Goal: Book appointment/travel/reservation

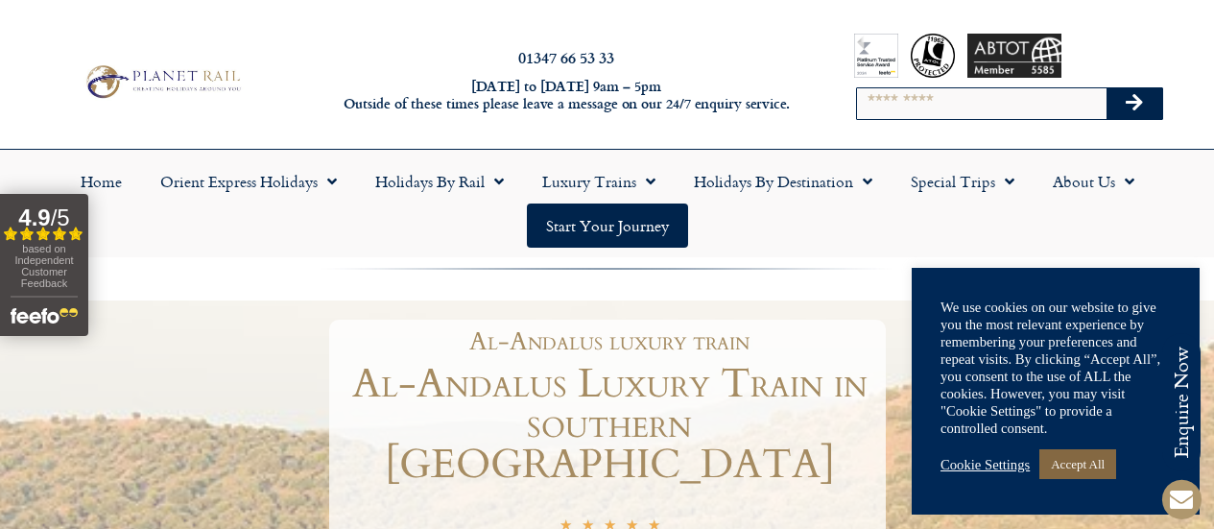
click at [1086, 470] on link "Accept All" at bounding box center [1077, 464] width 77 height 30
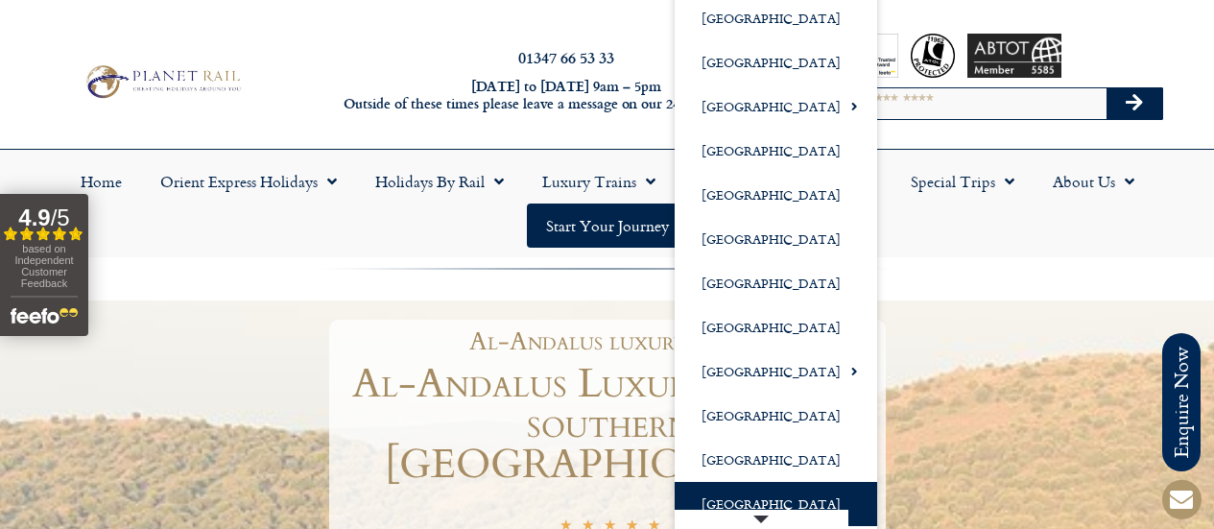
click at [760, 497] on link "[GEOGRAPHIC_DATA]" at bounding box center [776, 504] width 202 height 44
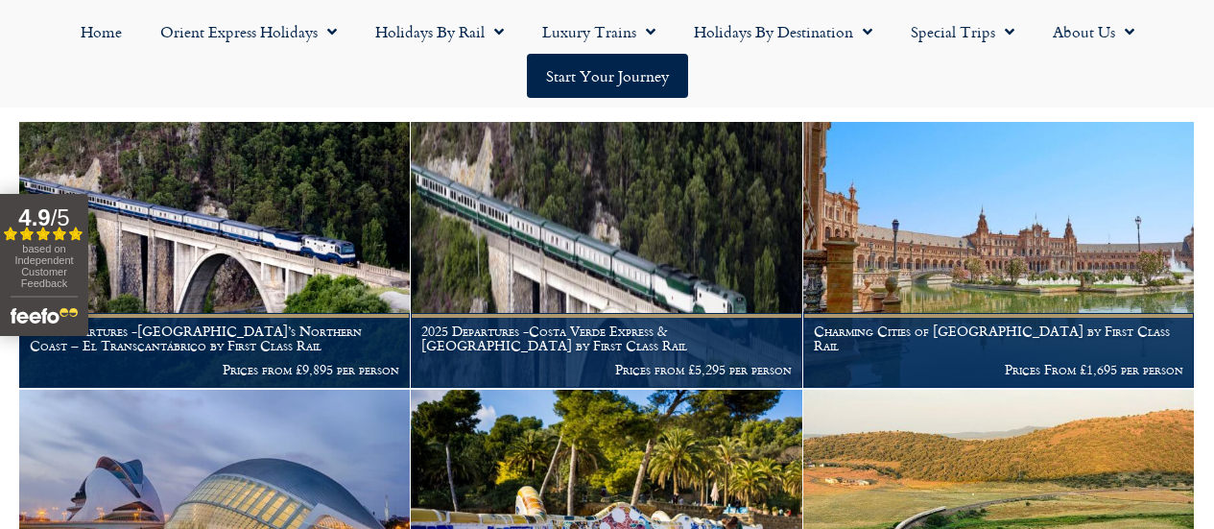
scroll to position [337, 0]
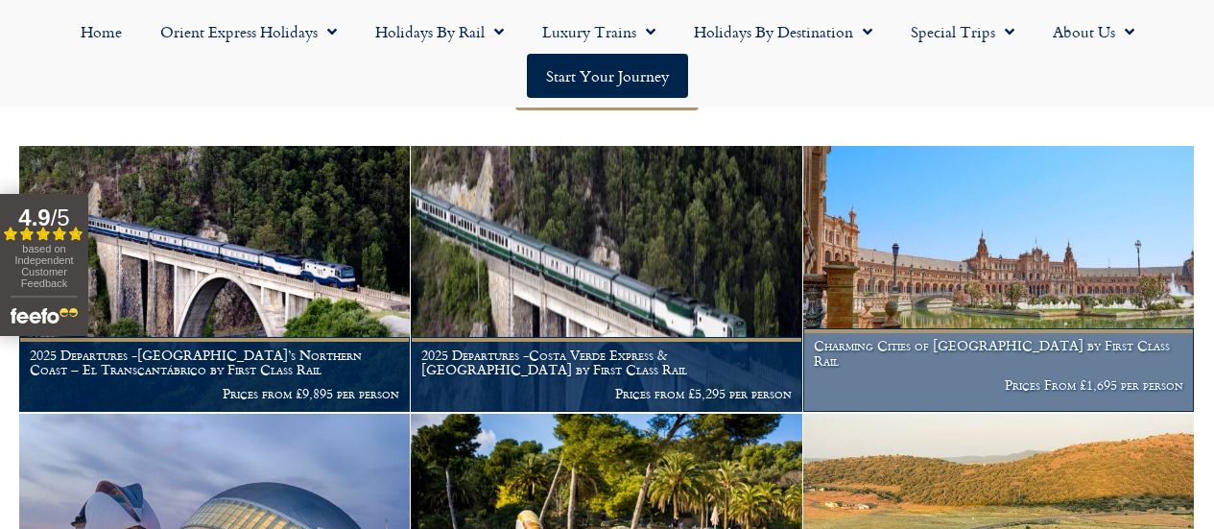
click at [1103, 367] on h1 "Charming Cities of [GEOGRAPHIC_DATA] by First Class Rail" at bounding box center [998, 353] width 369 height 31
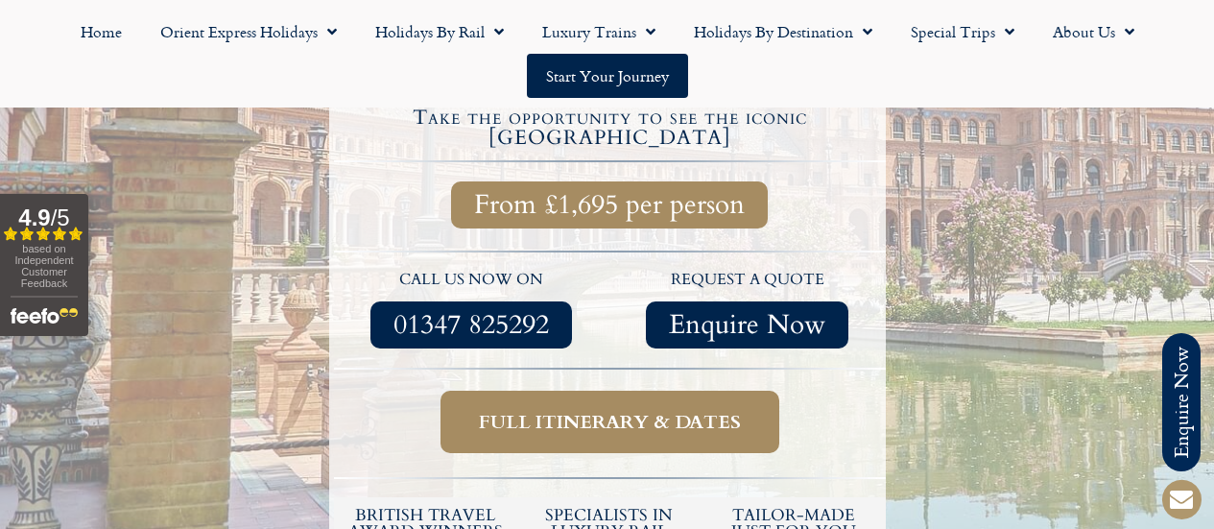
scroll to position [734, 0]
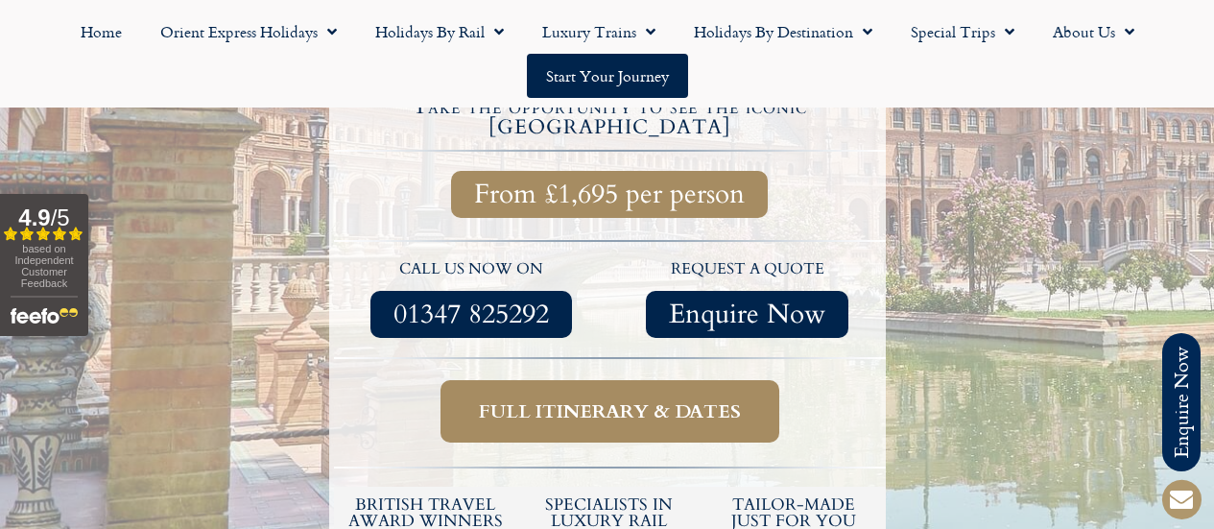
click at [600, 399] on span "Full itinerary & dates" at bounding box center [610, 411] width 262 height 24
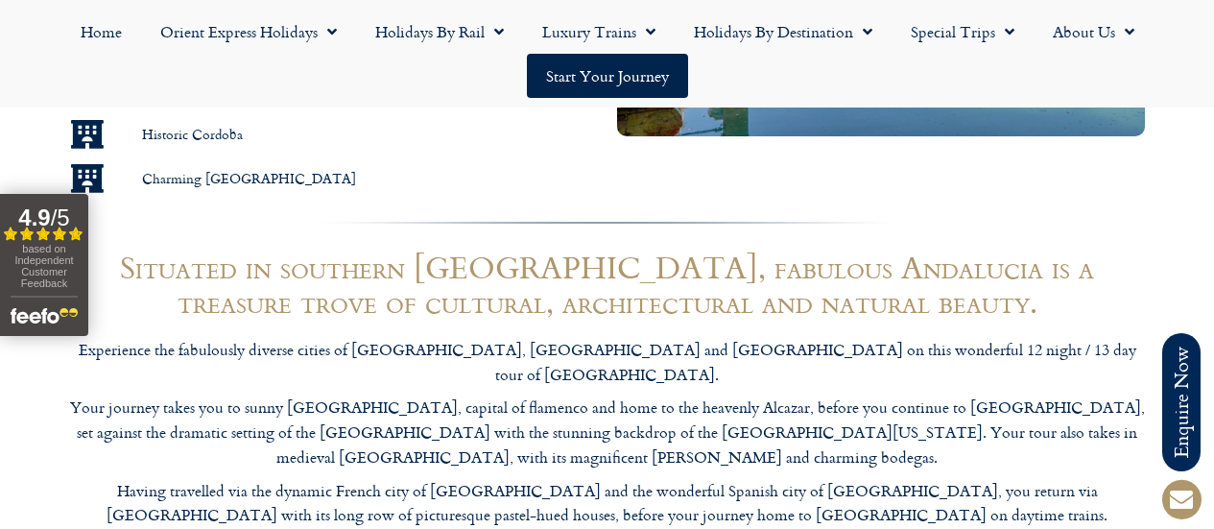
scroll to position [1663, 0]
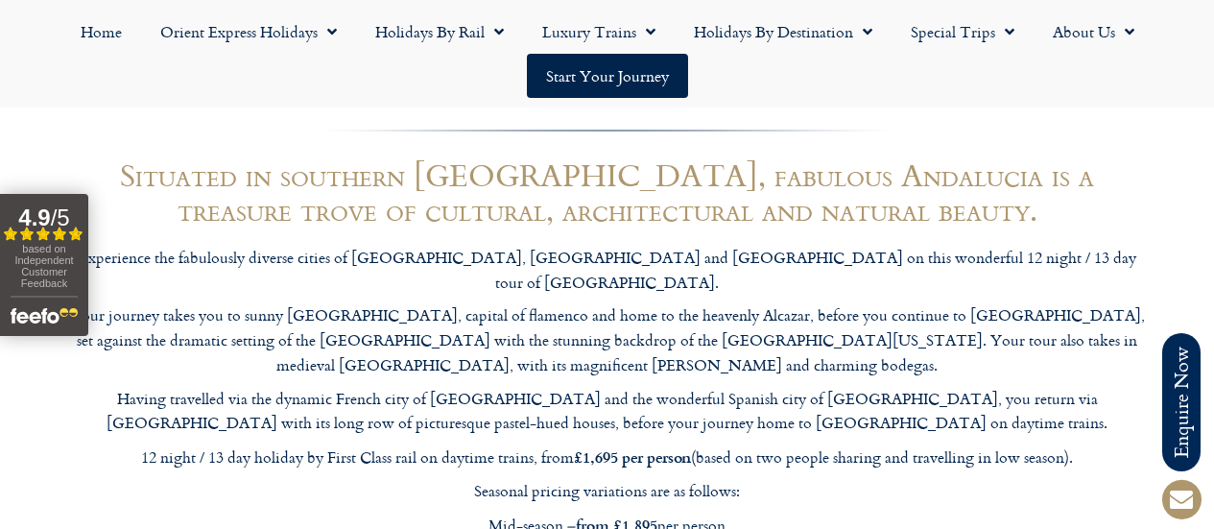
click at [486, 512] on p "Mid-season – from £1,895 per person" at bounding box center [607, 525] width 1075 height 26
drag, startPoint x: 179, startPoint y: 352, endPoint x: 752, endPoint y: 480, distance: 586.9
click at [752, 480] on div "Situated in southern [GEOGRAPHIC_DATA], fabulous Andalucia is a treasure trove …" at bounding box center [607, 369] width 1094 height 443
copy div "12 night / 13 day holiday by First Class rail on daytime trains, from £1,695 pe…"
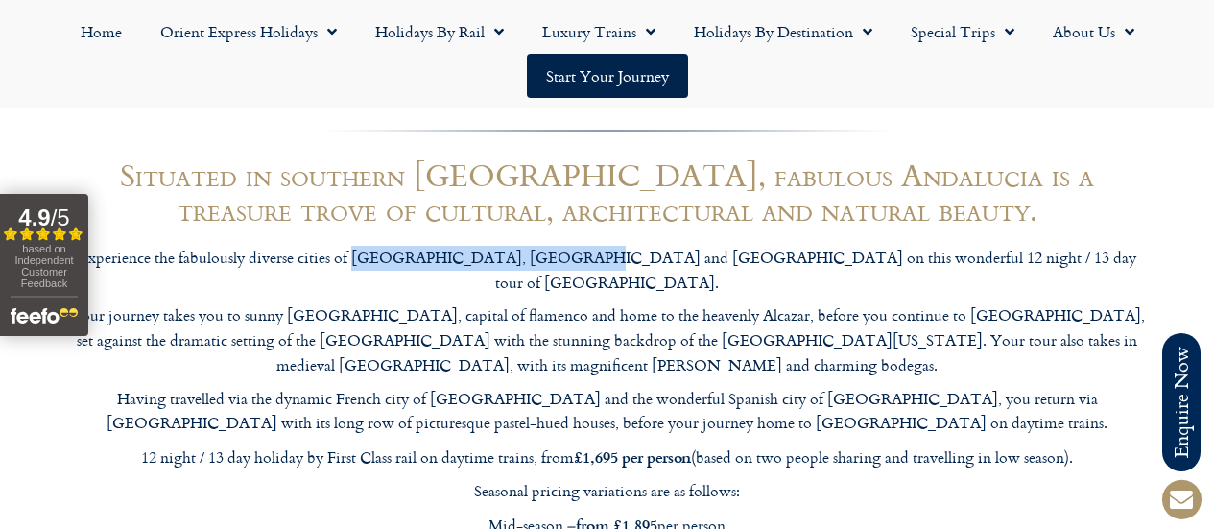
drag, startPoint x: 469, startPoint y: 194, endPoint x: 662, endPoint y: 202, distance: 193.1
click at [662, 246] on p "Experience the fabulously diverse cities of [GEOGRAPHIC_DATA], [GEOGRAPHIC_DATA…" at bounding box center [607, 270] width 1075 height 49
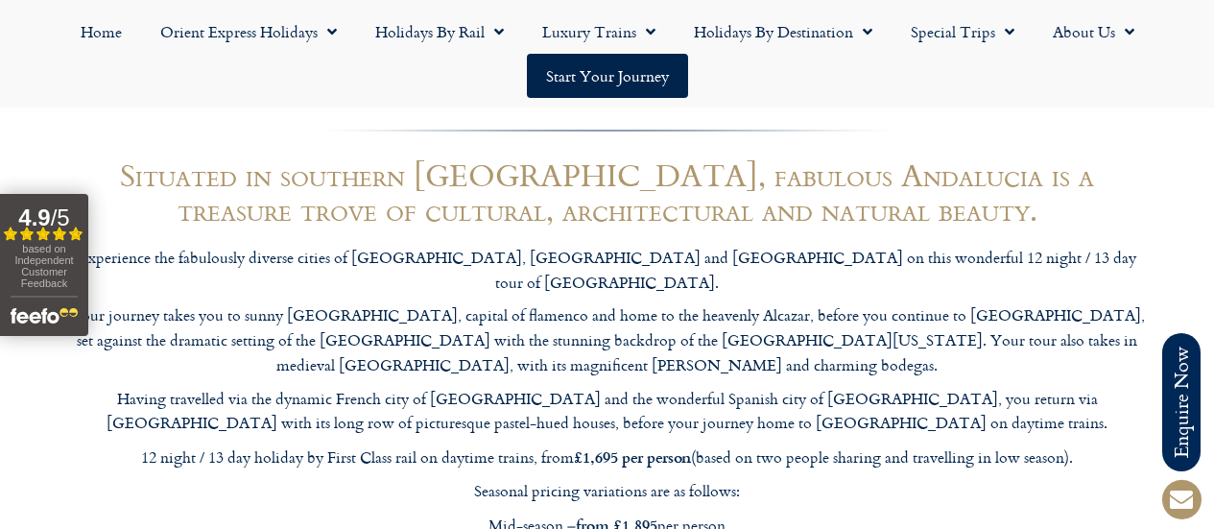
click at [678, 387] on p "Having travelled via the dynamic French city of [GEOGRAPHIC_DATA] and the wonde…" at bounding box center [607, 411] width 1075 height 49
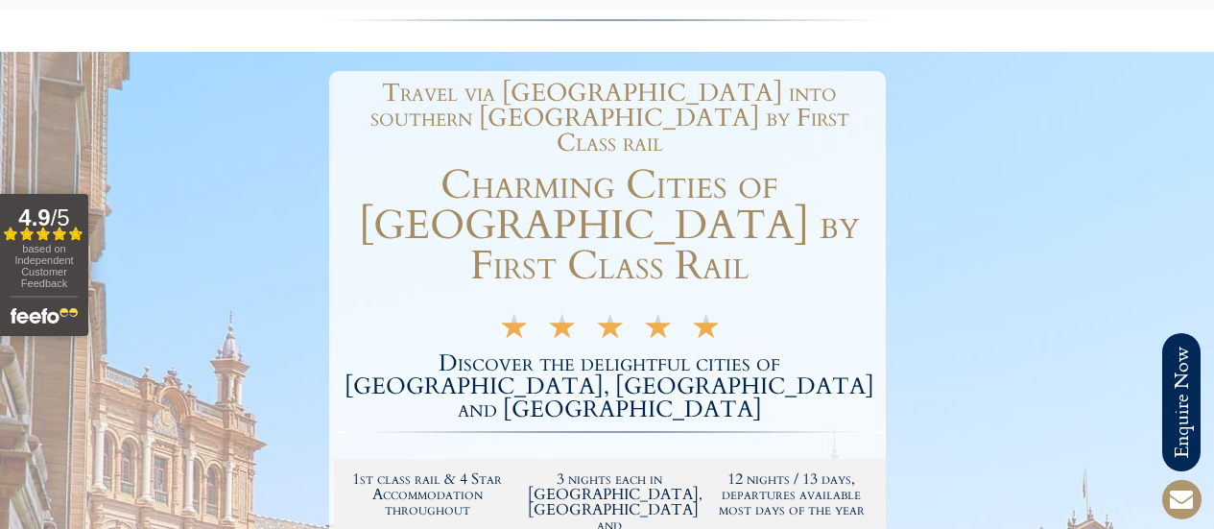
scroll to position [0, 0]
